Goal: Find specific page/section: Find specific page/section

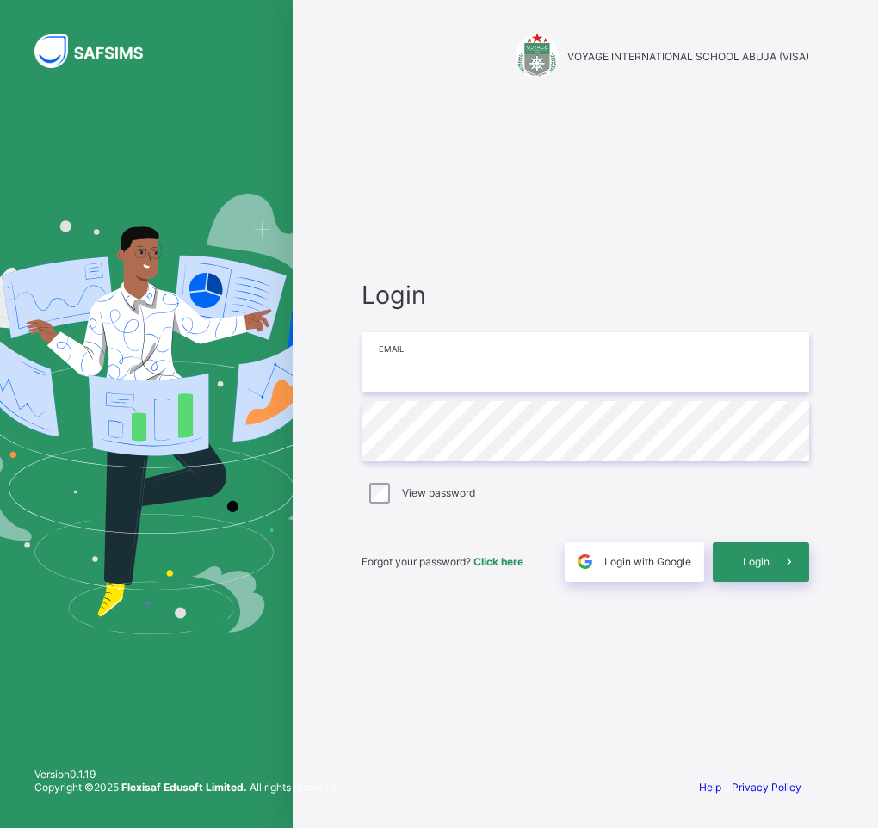
click at [435, 366] on input "email" at bounding box center [586, 362] width 448 height 60
type input "**********"
click at [757, 563] on span "Login" at bounding box center [756, 561] width 27 height 13
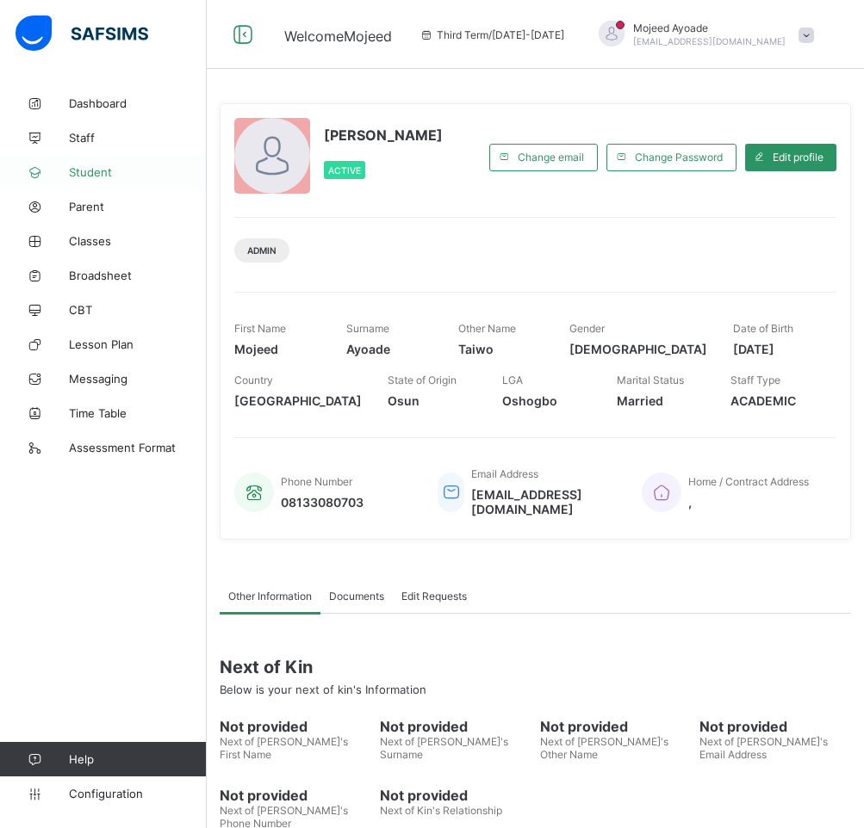
click at [84, 167] on span "Student" at bounding box center [138, 172] width 138 height 14
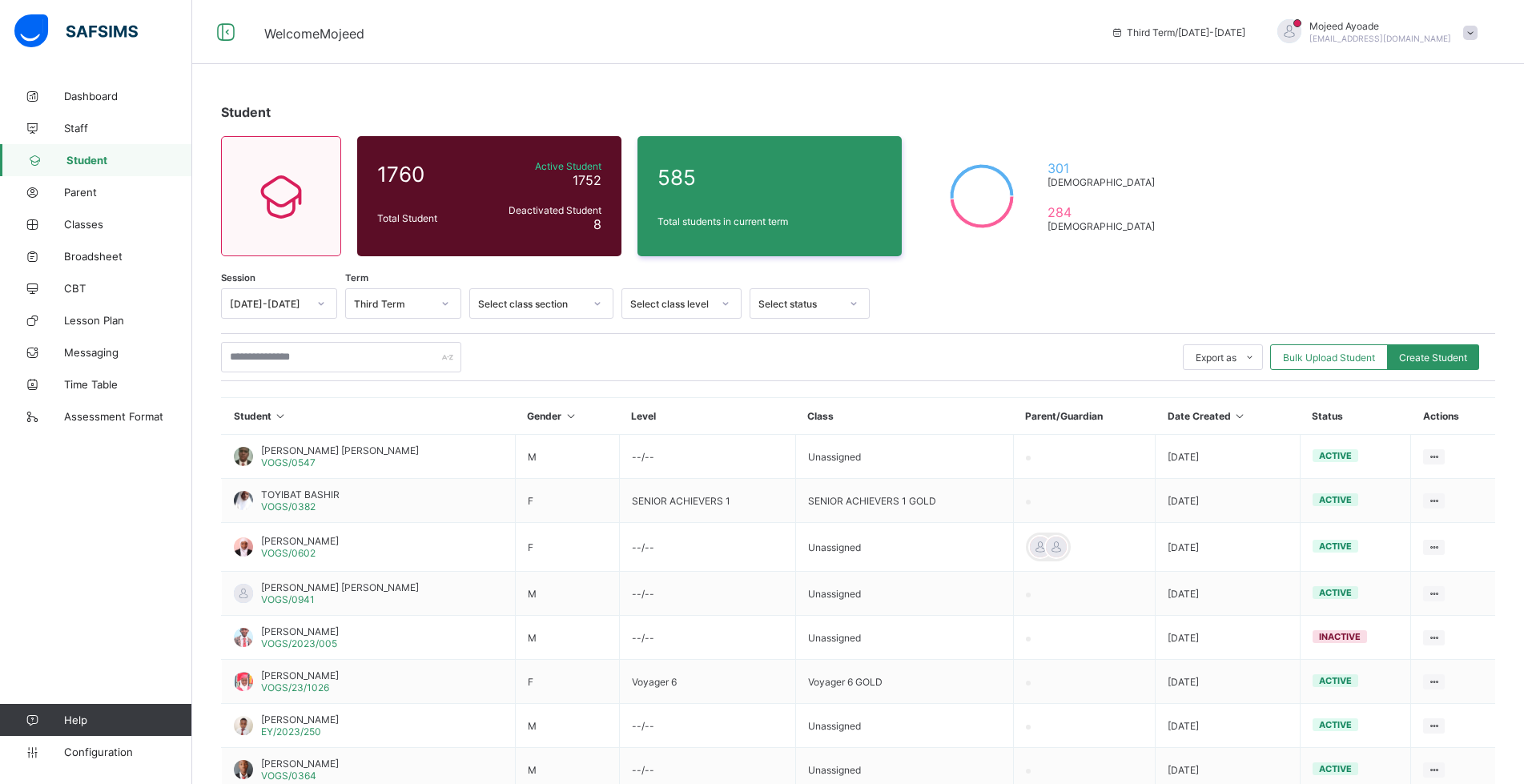
click at [701, 301] on div "Select class level" at bounding box center [672, 303] width 82 height 12
click at [703, 303] on div "Select class level" at bounding box center [672, 303] width 82 height 12
click at [556, 302] on div "Select class section" at bounding box center [531, 303] width 106 height 12
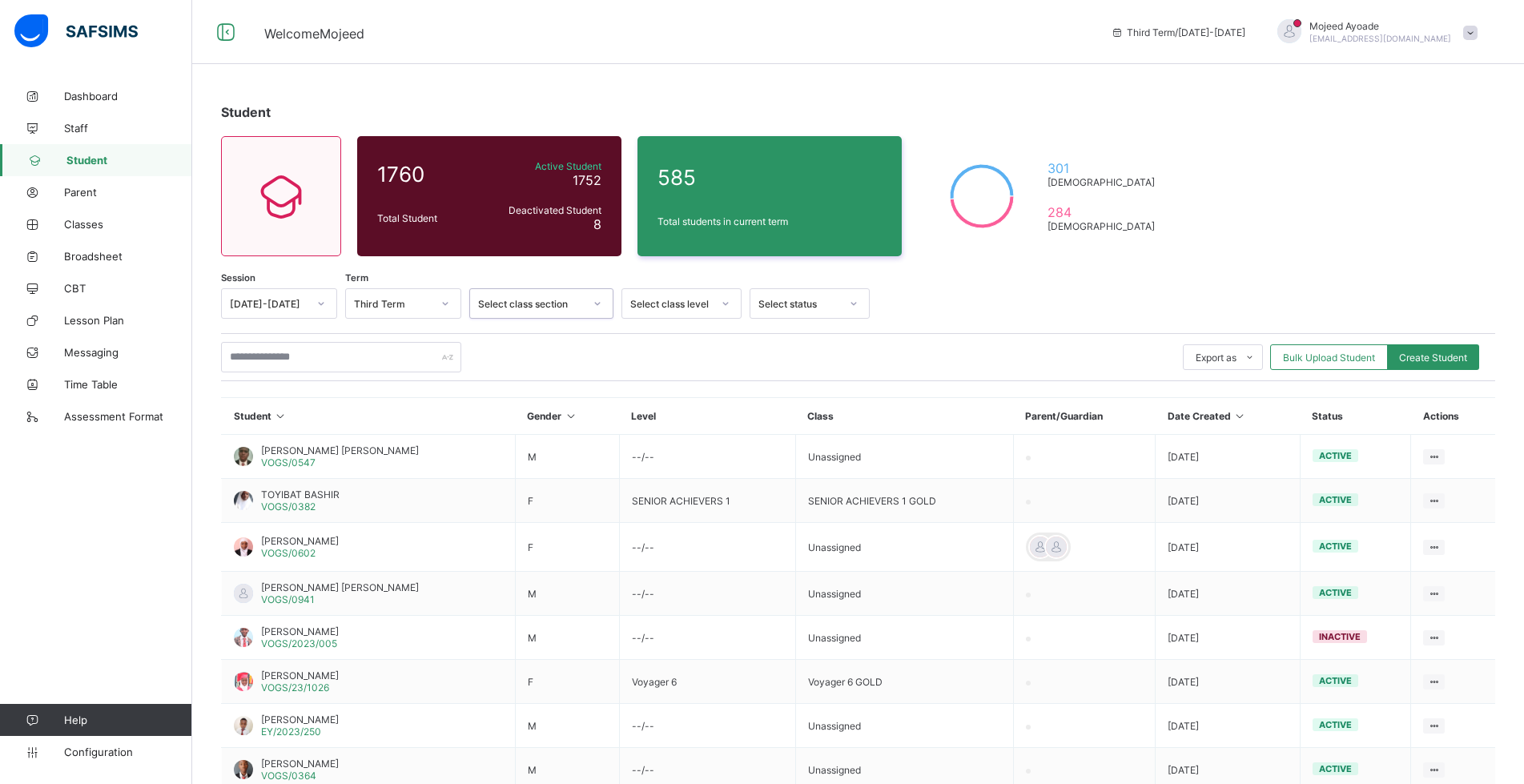
click at [556, 302] on div "Select class section" at bounding box center [531, 303] width 106 height 12
click at [816, 231] on div "Student 1760 Total Student Active Student 1752 Deactivated Student 8 585 Total …" at bounding box center [859, 530] width 1332 height 901
click at [682, 308] on div "Select class level" at bounding box center [672, 303] width 82 height 12
click at [562, 302] on div "Select class section" at bounding box center [531, 303] width 106 height 12
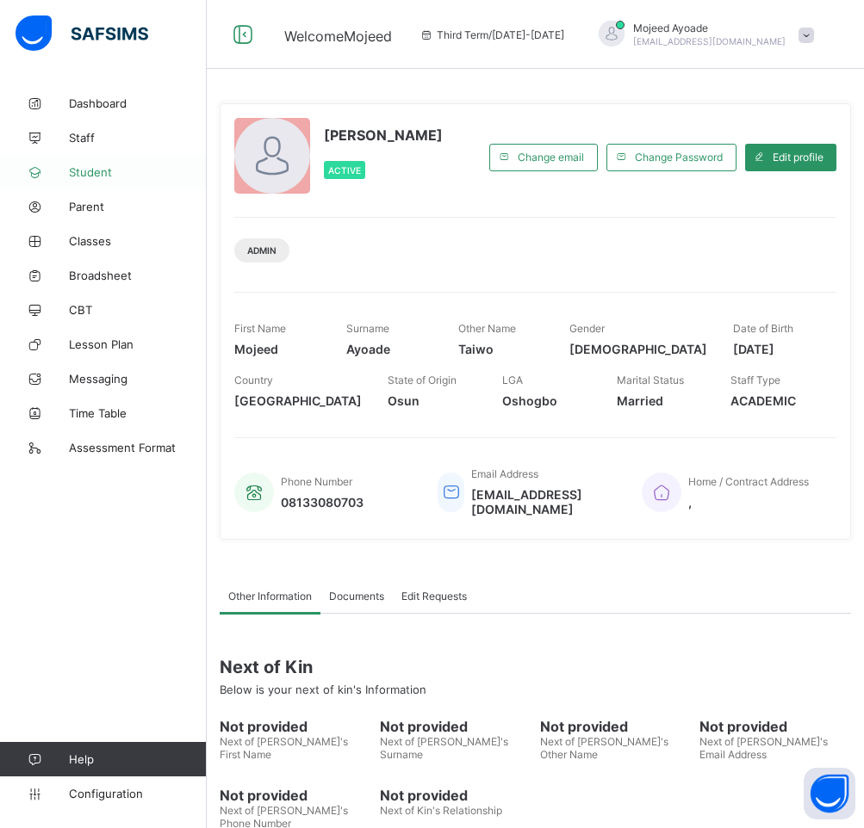
click at [84, 173] on span "Student" at bounding box center [138, 172] width 138 height 14
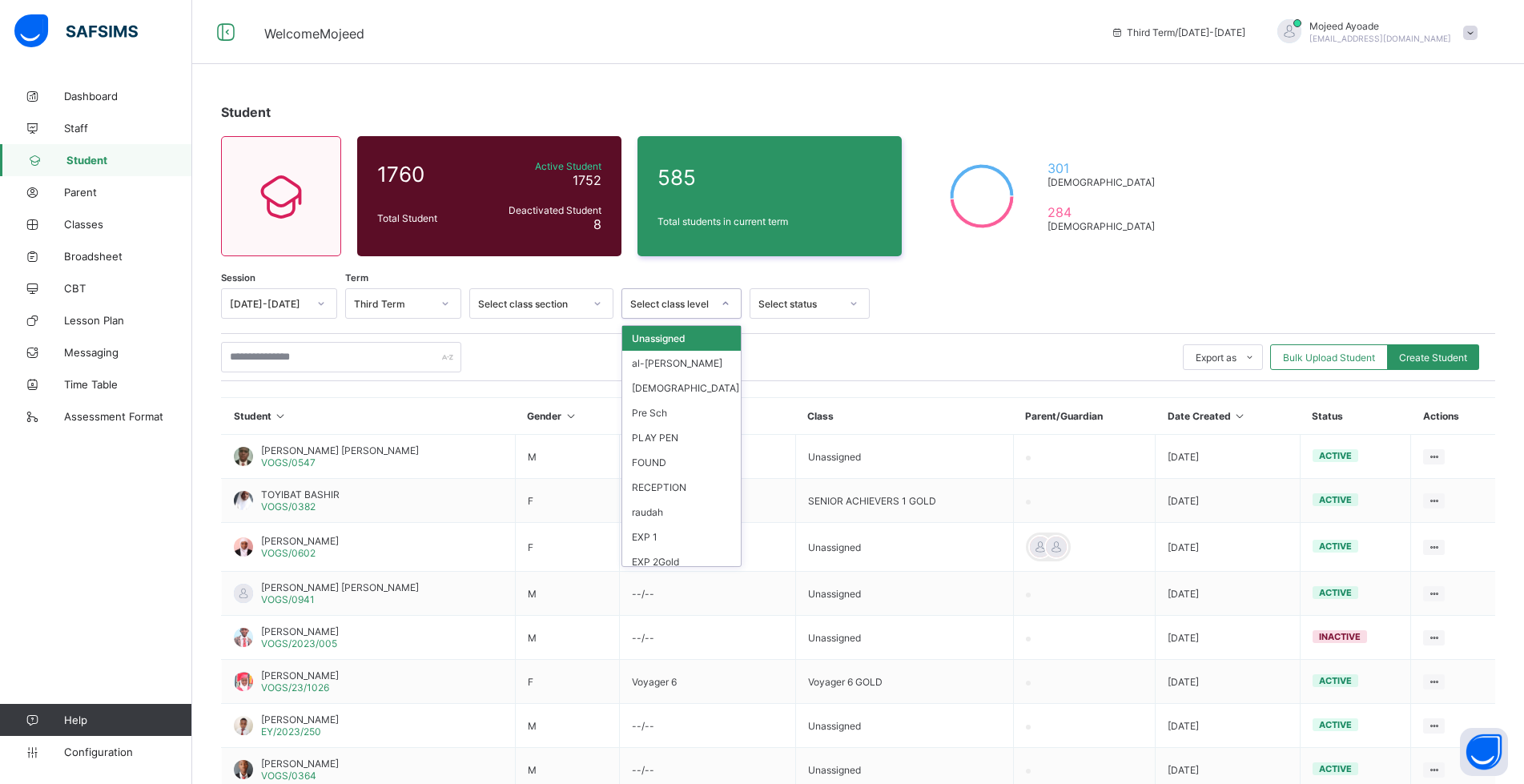
click at [662, 297] on div "Select class level" at bounding box center [666, 303] width 88 height 22
click at [666, 377] on div "SA3" at bounding box center [681, 379] width 118 height 25
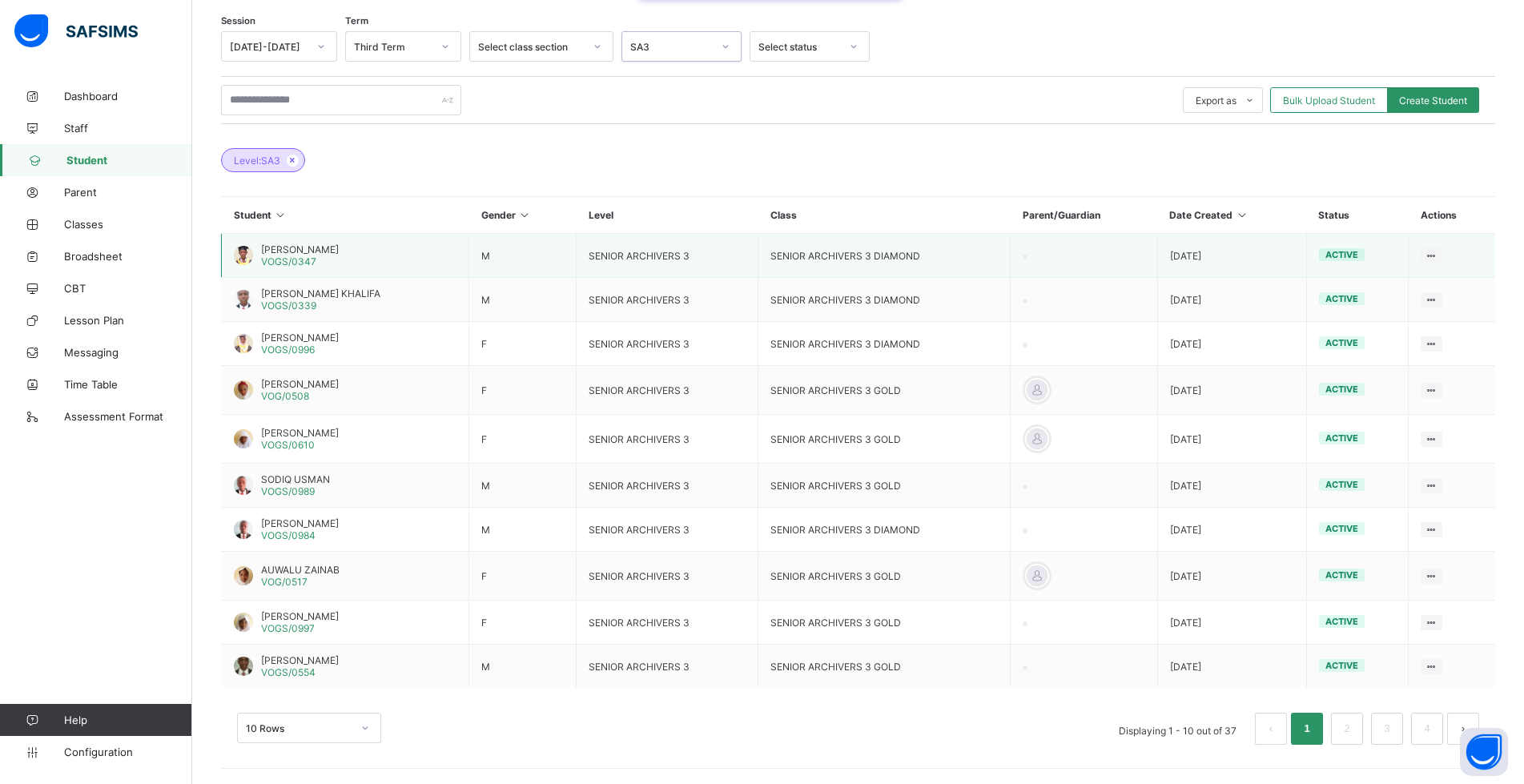
scroll to position [258, 0]
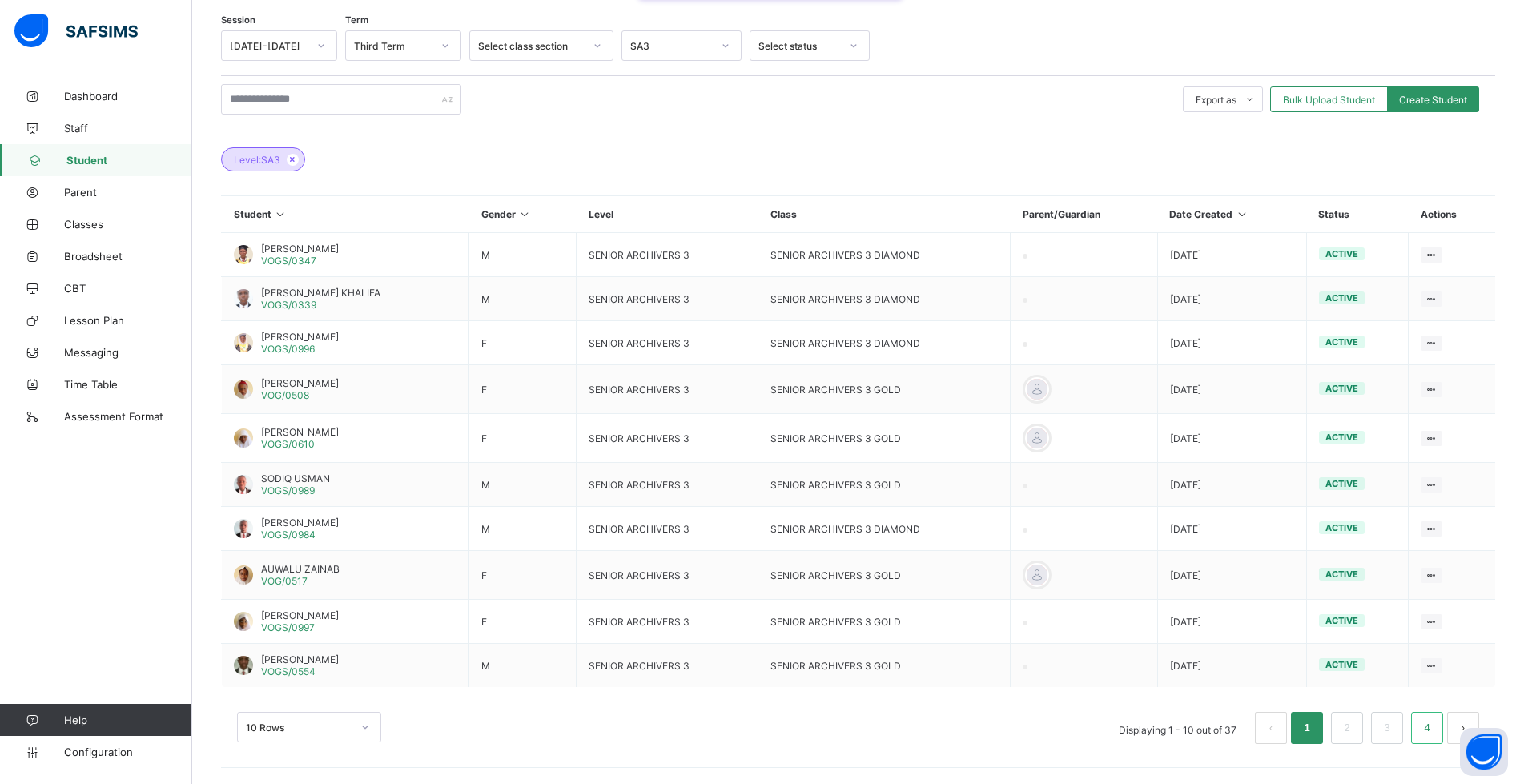
click at [816, 723] on link "4" at bounding box center [1427, 727] width 15 height 20
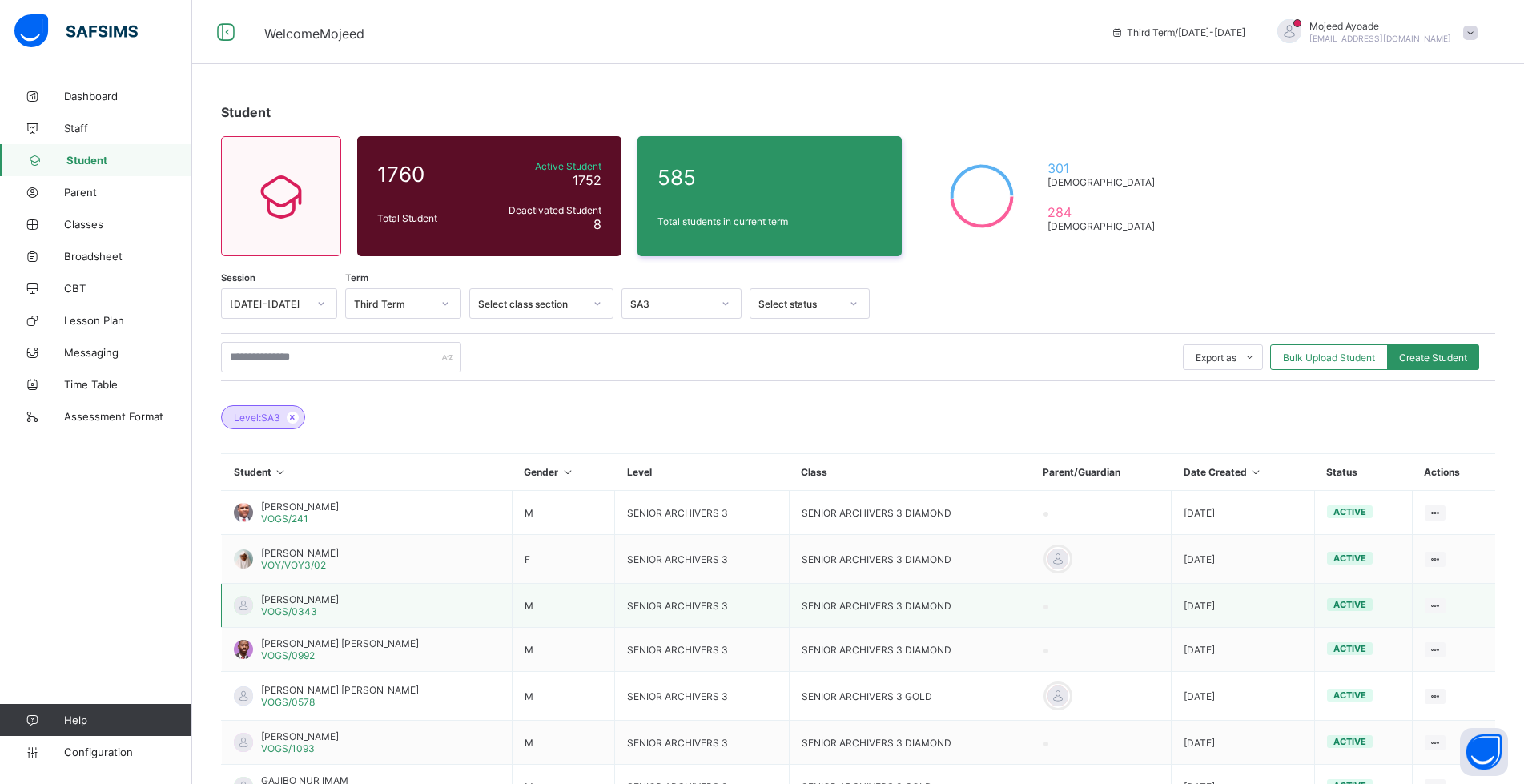
scroll to position [121, 0]
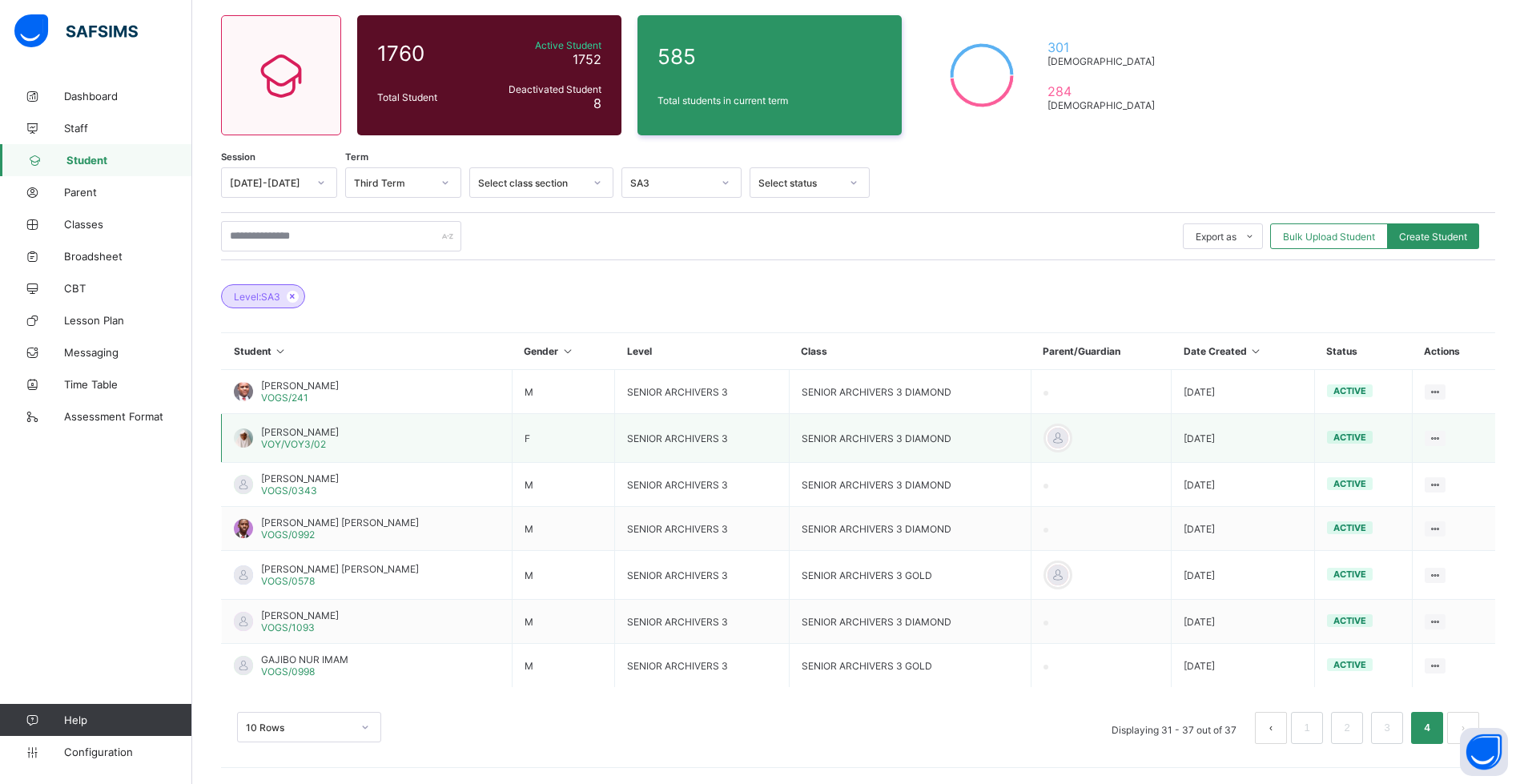
click at [337, 440] on div "[PERSON_NAME]/VOY3/02" at bounding box center [301, 438] width 78 height 24
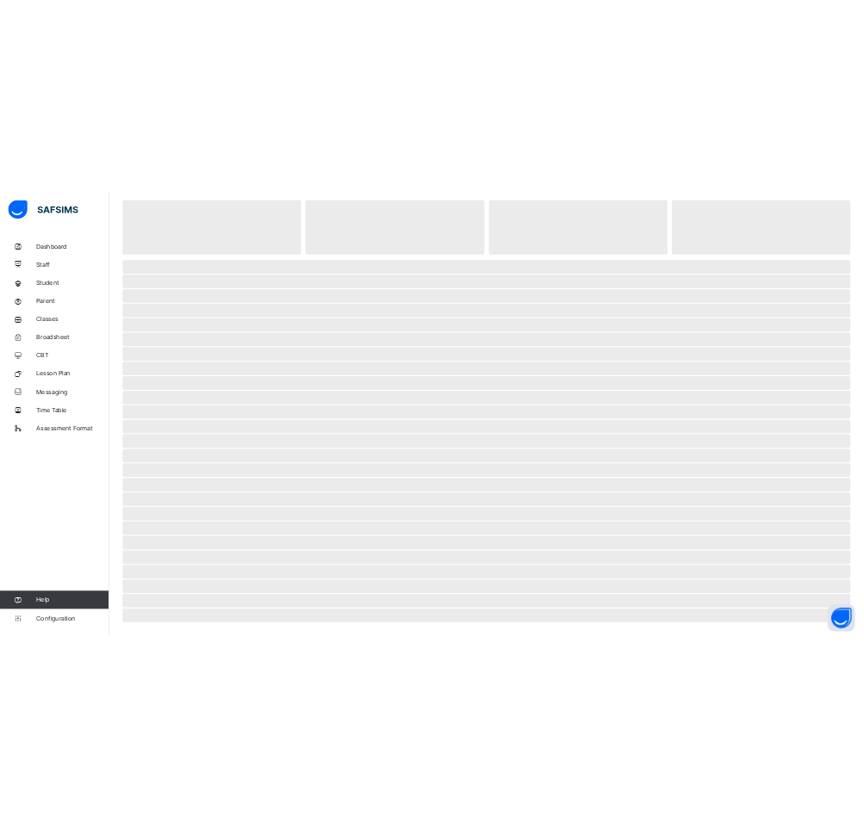
scroll to position [97, 0]
